Goal: Task Accomplishment & Management: Use online tool/utility

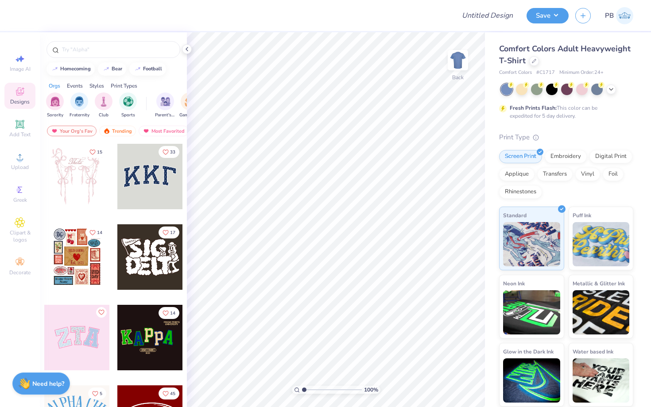
click at [527, 61] on div "Comfort Colors Adult Heavyweight T-Shirt" at bounding box center [566, 55] width 134 height 24
click at [533, 61] on icon at bounding box center [534, 60] width 4 height 4
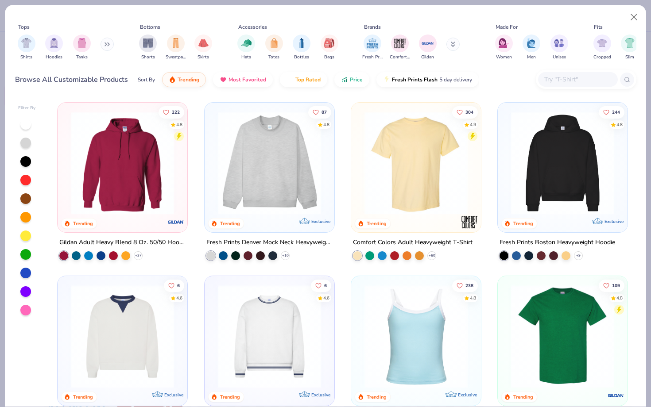
click at [594, 82] on input "text" at bounding box center [577, 79] width 68 height 10
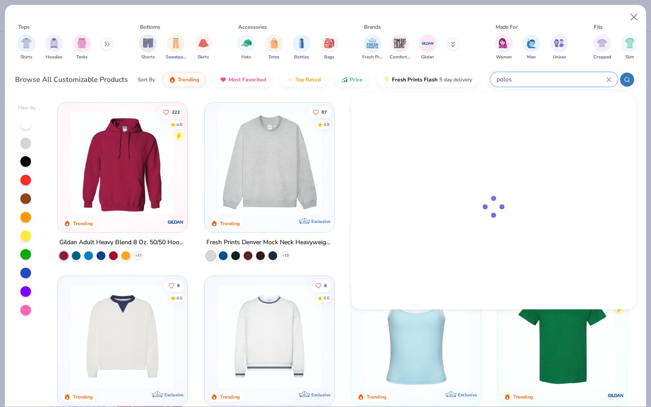
type input "polos"
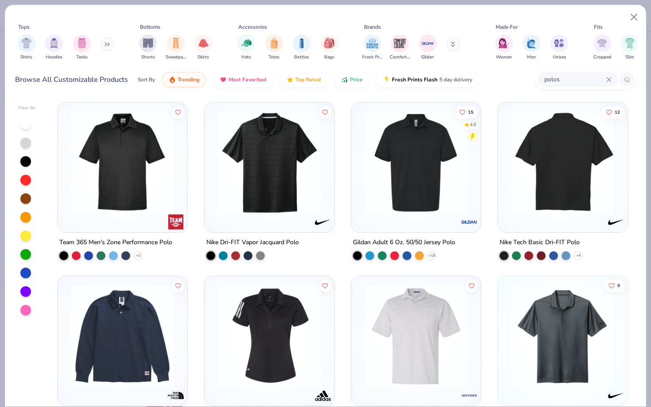
click at [562, 150] on img at bounding box center [562, 163] width 112 height 103
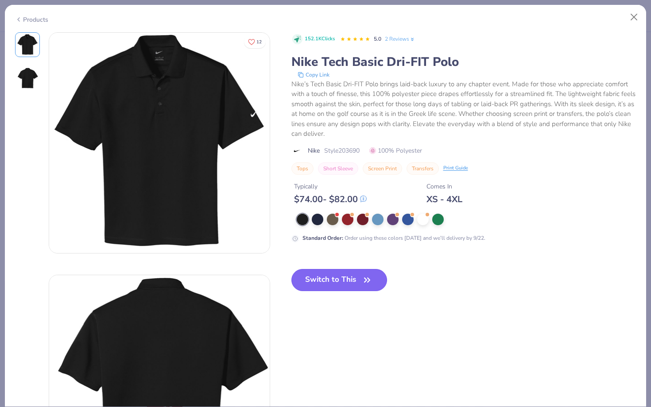
click at [352, 275] on button "Switch to This" at bounding box center [339, 280] width 96 height 22
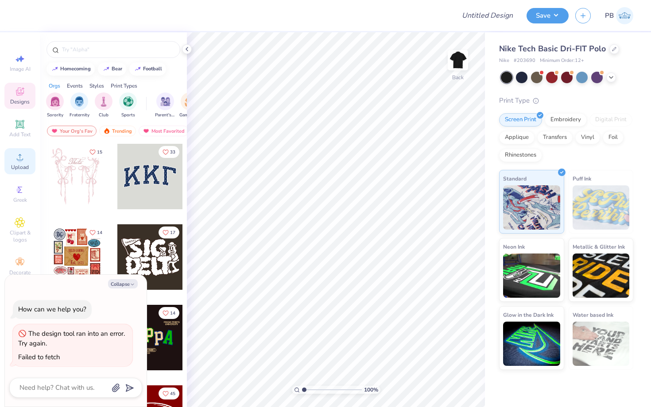
click at [17, 157] on icon at bounding box center [20, 157] width 11 height 11
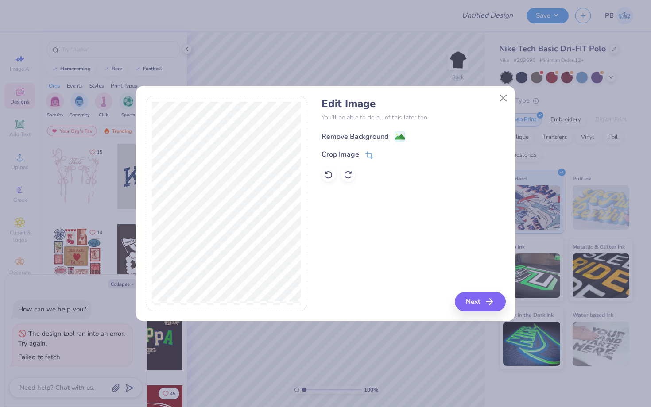
click at [395, 133] on image at bounding box center [400, 137] width 10 height 10
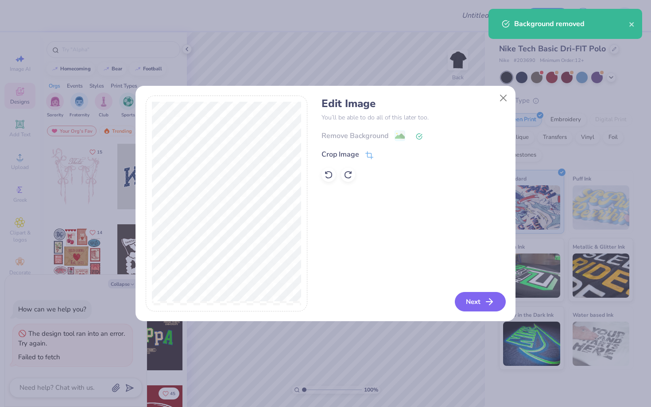
click at [490, 297] on icon "button" at bounding box center [489, 302] width 11 height 11
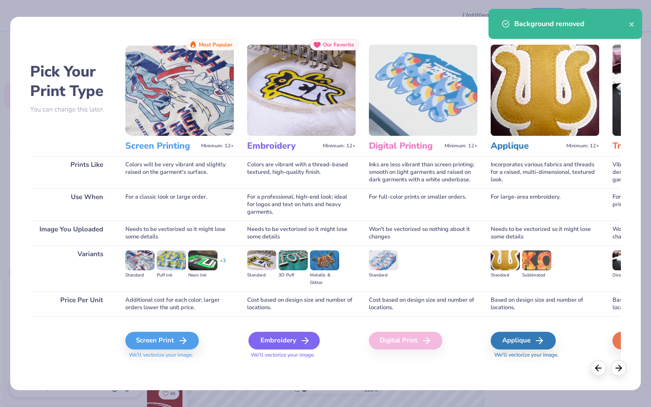
click at [297, 342] on div "Embroidery" at bounding box center [283, 341] width 71 height 18
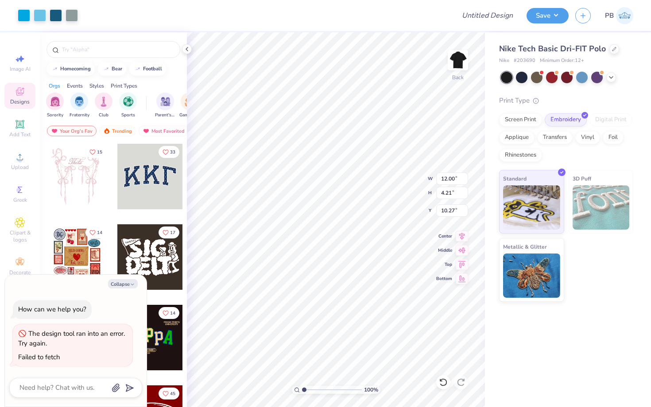
type textarea "x"
type input "4.51"
type input "1.58"
type textarea "x"
type input "3.00"
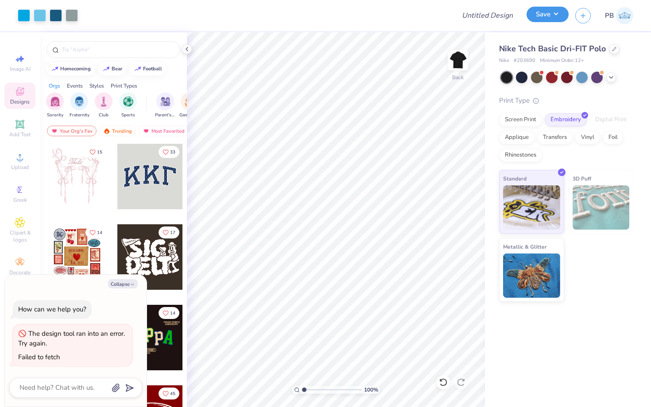
click at [539, 10] on button "Save" at bounding box center [547, 14] width 42 height 15
type textarea "x"
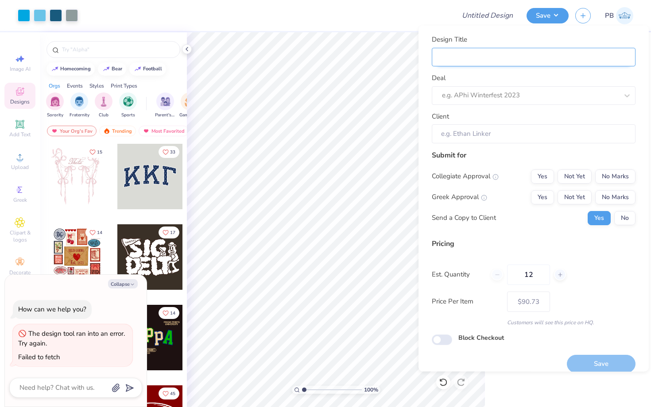
click at [464, 53] on input "Design Title" at bounding box center [534, 56] width 204 height 19
type input "Pol"
type textarea "x"
type input "Polo"
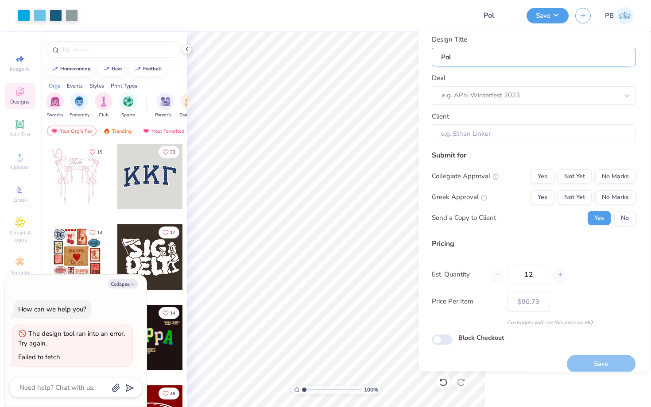
type textarea "x"
type input "Polo"
type input "Polos"
type textarea "x"
type input "Polos"
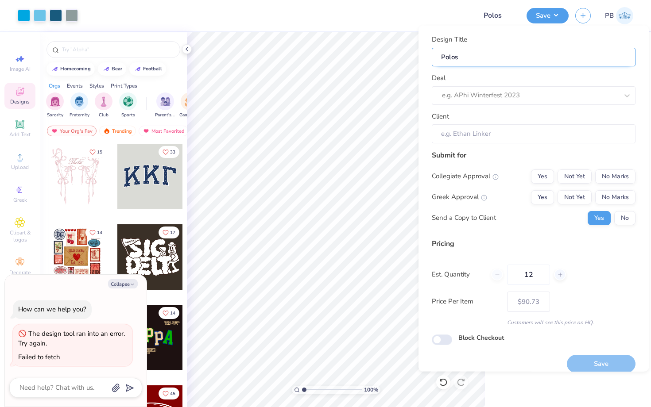
type input "Polos"
type textarea "x"
type input "Polos"
type input "Polos f"
type textarea "x"
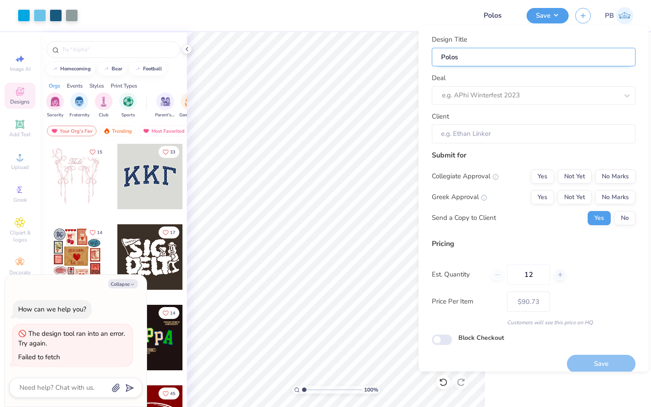
type input "Polos f"
type input "Polos fo"
type textarea "x"
type input "Polos fo"
type input "Polos for"
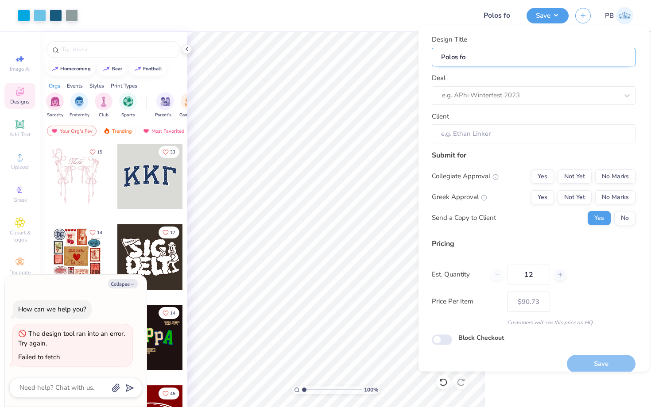
type textarea "x"
type input "Polos for"
type textarea "x"
type input "Polos for"
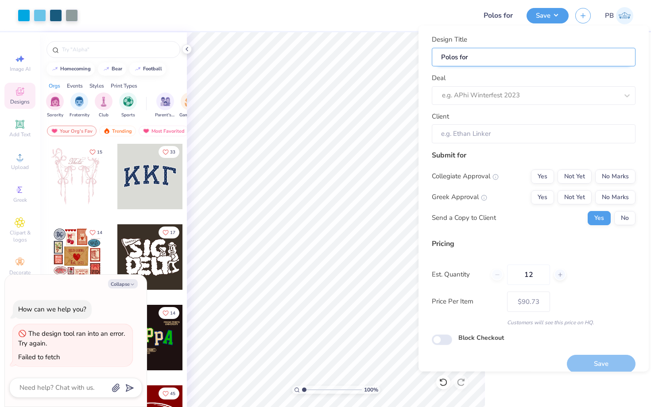
paste input "Great Lakes Water Authority"
type input "Polos for Great Lakes Water Authority"
type textarea "x"
type input "Polos for Great Lakes Water Authority"
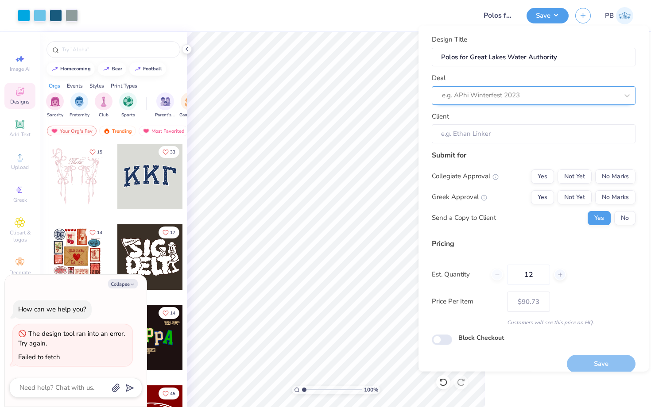
click at [462, 93] on div at bounding box center [530, 95] width 176 height 12
paste input "Great Lakes Water Authority"
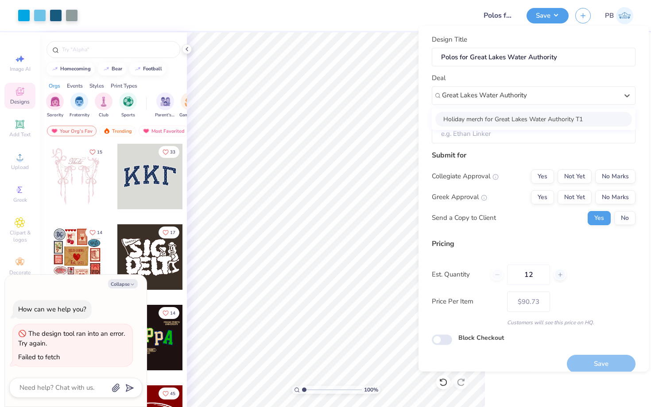
click at [467, 120] on div "Holiday merch for Great Lakes Water Authority T1" at bounding box center [533, 119] width 197 height 15
type input "Great Lakes Water Authority"
type textarea "x"
type input "[PERSON_NAME]"
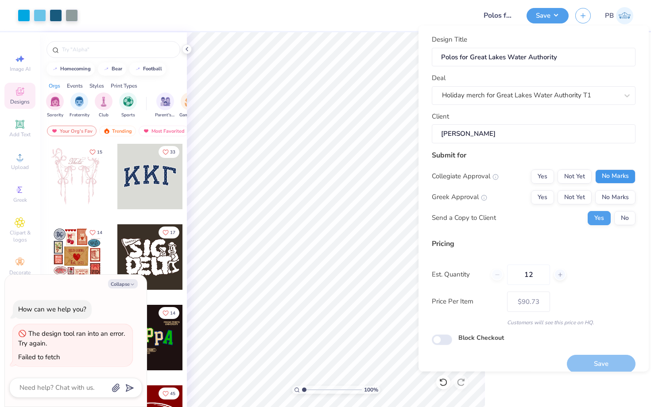
click at [617, 171] on button "No Marks" at bounding box center [615, 176] width 40 height 14
click at [620, 191] on button "No Marks" at bounding box center [615, 197] width 40 height 14
type input "– –"
click at [621, 222] on button "No" at bounding box center [624, 218] width 21 height 14
type textarea "x"
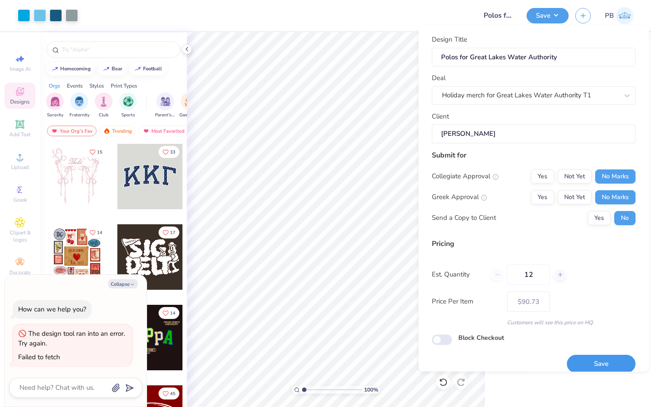
click at [580, 365] on button "Save" at bounding box center [601, 364] width 69 height 18
type input "$90.73"
type textarea "x"
type input "– –"
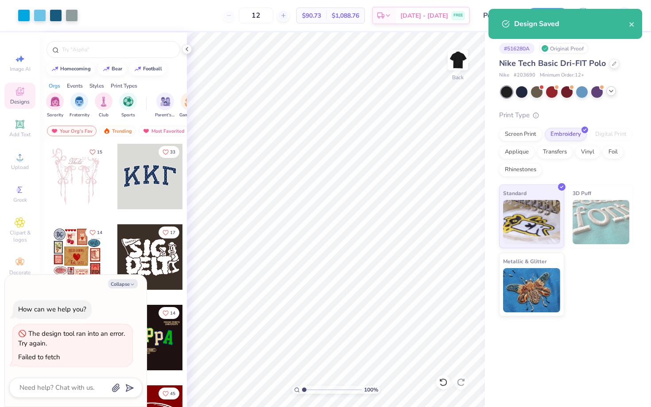
click at [607, 90] on icon at bounding box center [610, 91] width 7 height 7
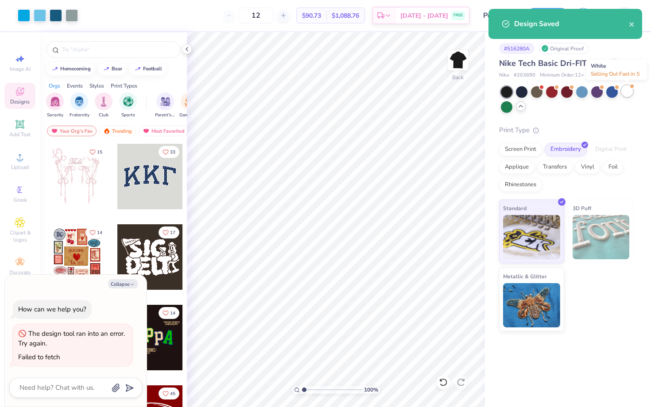
click at [630, 87] on div at bounding box center [632, 87] width 4 height 4
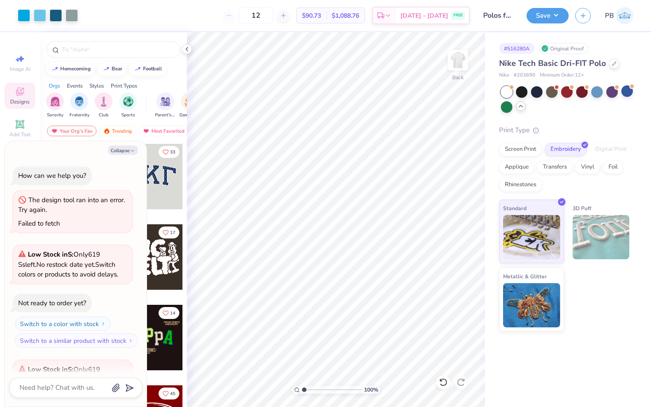
scroll to position [97, 0]
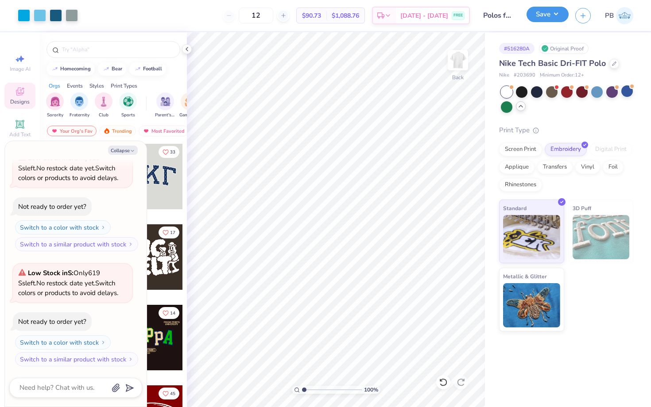
click at [532, 14] on button "Save" at bounding box center [547, 14] width 42 height 15
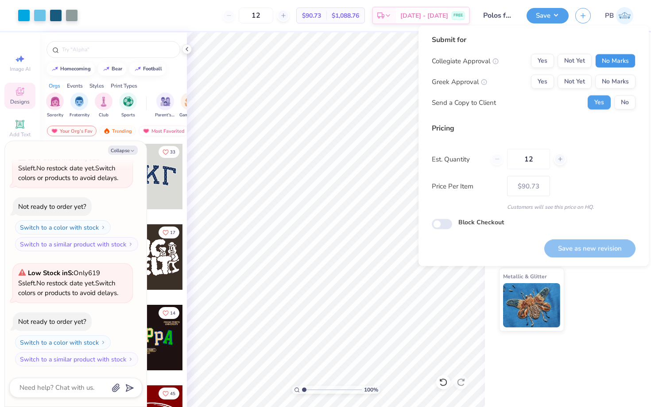
click at [599, 56] on button "No Marks" at bounding box center [615, 61] width 40 height 14
click at [612, 84] on button "No Marks" at bounding box center [615, 82] width 40 height 14
click at [618, 101] on button "No" at bounding box center [624, 103] width 21 height 14
type textarea "x"
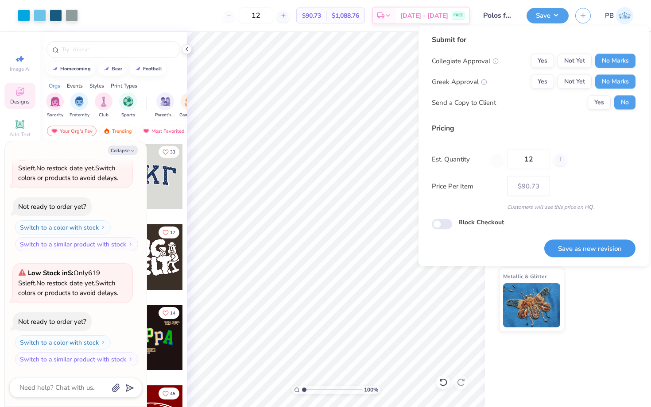
click at [591, 247] on button "Save as new revision" at bounding box center [589, 249] width 91 height 18
type input "$90.73"
type textarea "x"
